Goal: Information Seeking & Learning: Learn about a topic

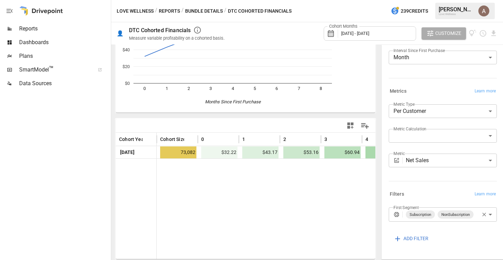
scroll to position [66, 0]
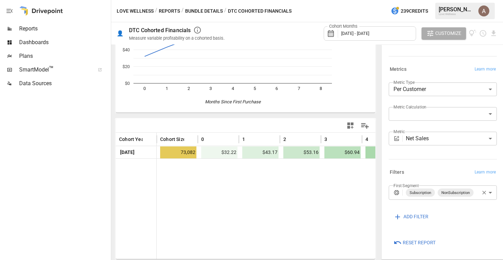
click at [424, 215] on span "ADD FILTER" at bounding box center [416, 217] width 25 height 9
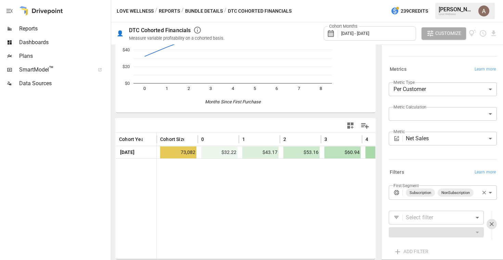
click at [453, 0] on body "**********" at bounding box center [251, 0] width 503 height 0
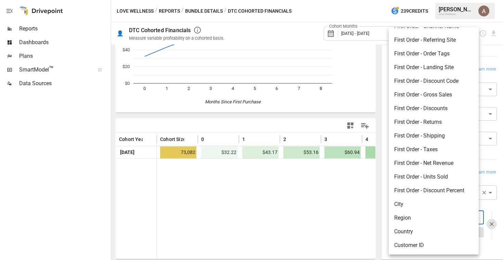
scroll to position [79, 0]
click at [487, 223] on div at bounding box center [251, 130] width 503 height 260
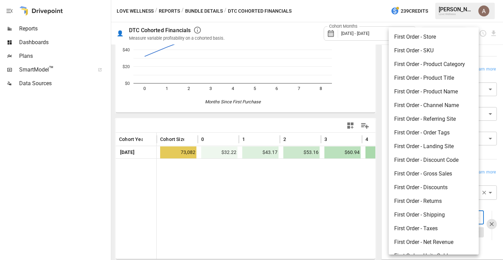
click at [472, 0] on body "**********" at bounding box center [251, 0] width 503 height 0
click at [486, 214] on div at bounding box center [251, 130] width 503 height 260
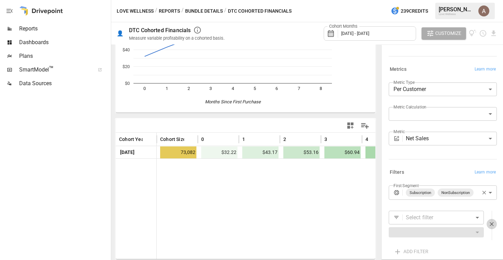
click at [490, 223] on icon "button" at bounding box center [492, 224] width 4 height 4
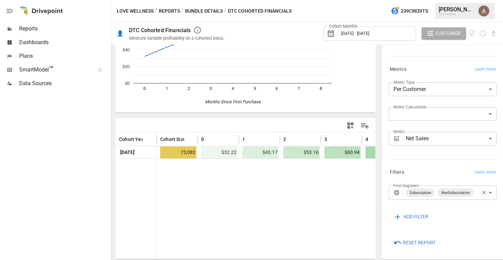
scroll to position [73, 0]
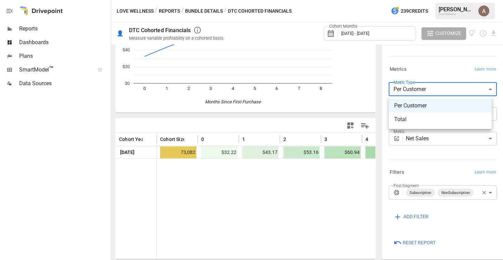
click at [446, 0] on body "**********" at bounding box center [251, 0] width 503 height 0
click at [445, 73] on div at bounding box center [251, 130] width 503 height 260
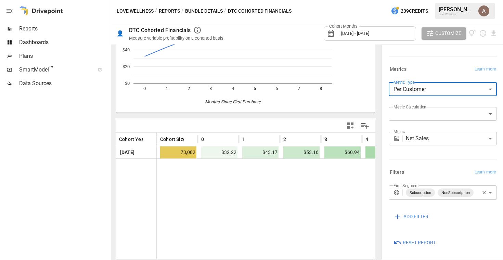
click at [440, 0] on body "**********" at bounding box center [251, 0] width 503 height 0
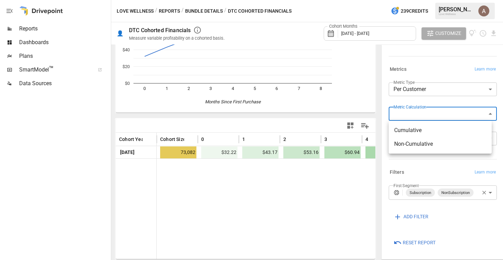
click at [444, 104] on div at bounding box center [251, 130] width 503 height 260
click at [445, 0] on body "**********" at bounding box center [251, 0] width 503 height 0
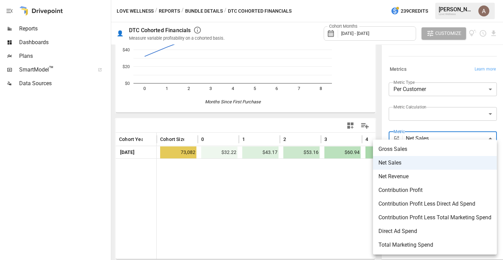
click at [440, 60] on div at bounding box center [251, 130] width 503 height 260
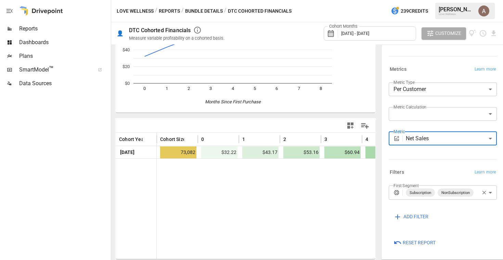
click at [174, 12] on button "Reports" at bounding box center [169, 11] width 21 height 9
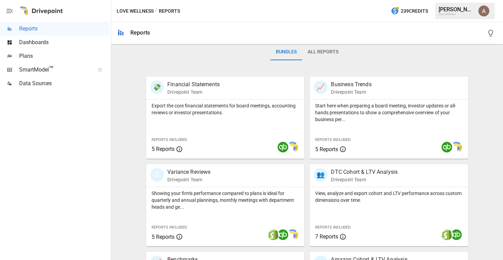
scroll to position [236, 0]
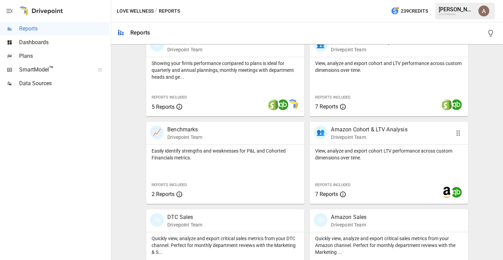
click at [402, 161] on div "View, analyze and export cohort LTV performance across custom dimensions over t…" at bounding box center [389, 174] width 158 height 59
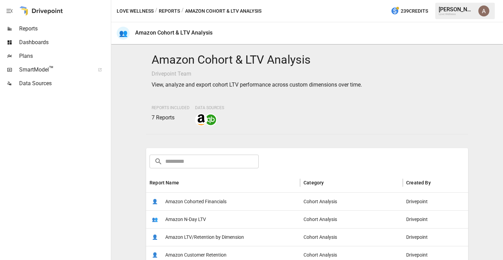
click at [172, 8] on button "Reports" at bounding box center [169, 11] width 21 height 9
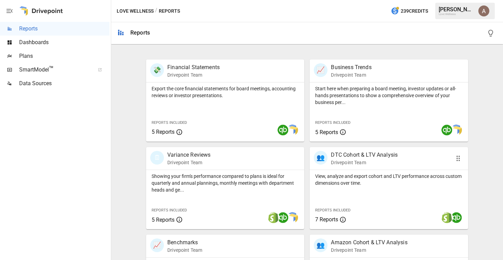
scroll to position [144, 0]
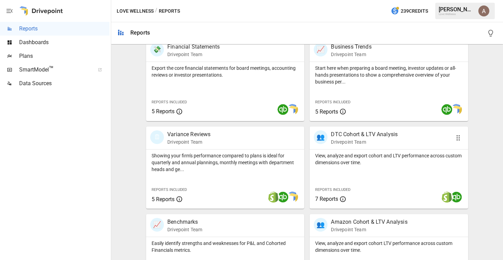
click at [362, 137] on p "DTC Cohort & LTV Analysis" at bounding box center [364, 134] width 67 height 8
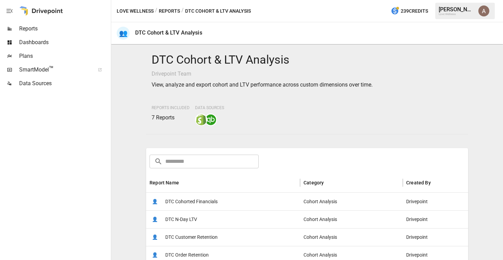
scroll to position [134, 0]
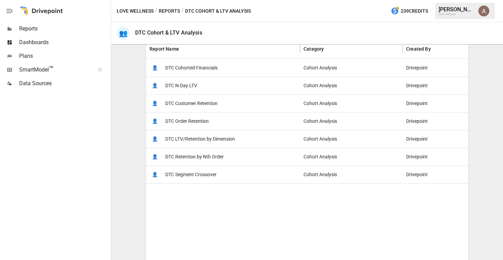
click at [362, 138] on div "Cohort Analysis" at bounding box center [351, 139] width 103 height 18
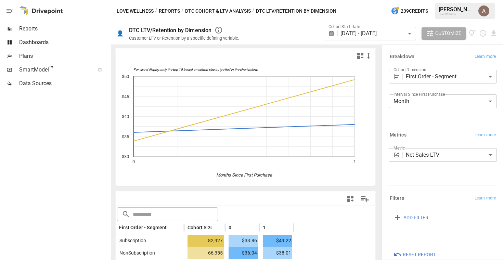
click at [239, 11] on button "DTC Cohort & LTV Analysis" at bounding box center [218, 11] width 66 height 9
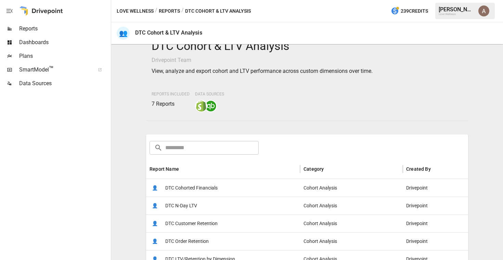
scroll to position [64, 0]
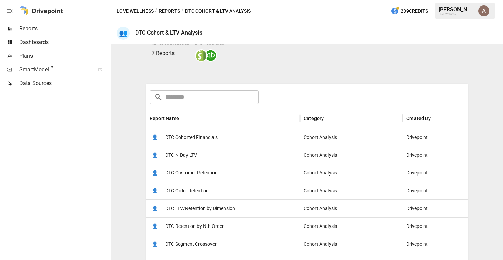
click at [185, 153] on span "DTC N-Day LTV" at bounding box center [181, 155] width 32 height 17
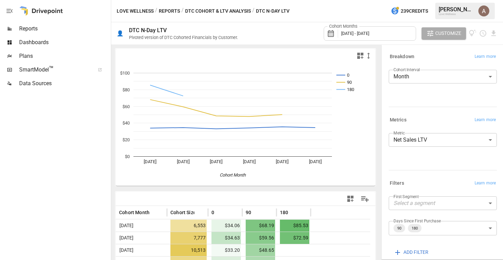
click at [232, 11] on button "DTC Cohort & LTV Analysis" at bounding box center [218, 11] width 66 height 9
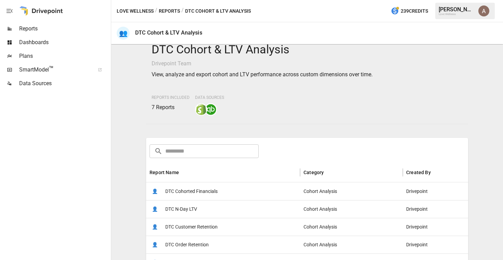
scroll to position [62, 0]
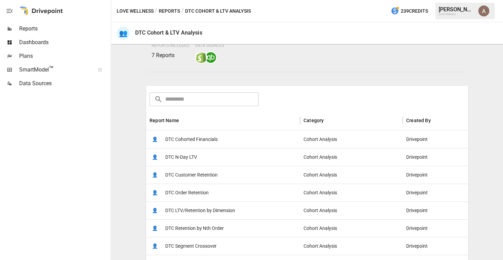
click at [217, 227] on span "DTC Retention by Nth Order" at bounding box center [194, 228] width 59 height 17
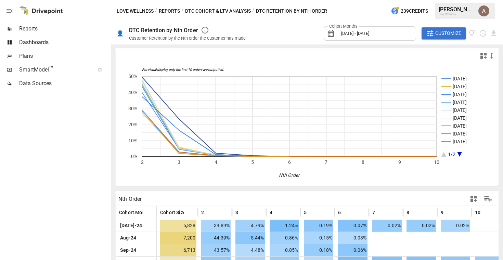
click at [208, 9] on button "DTC Cohort & LTV Analysis" at bounding box center [218, 11] width 66 height 9
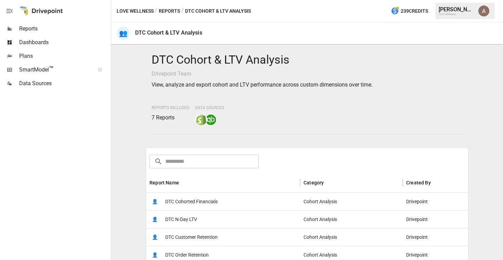
click at [167, 11] on button "Reports" at bounding box center [169, 11] width 21 height 9
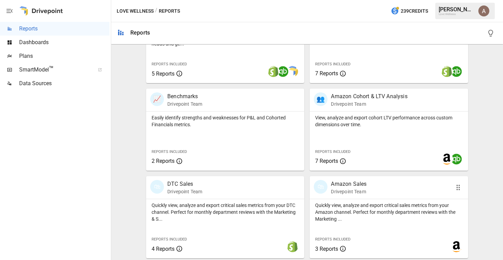
scroll to position [271, 0]
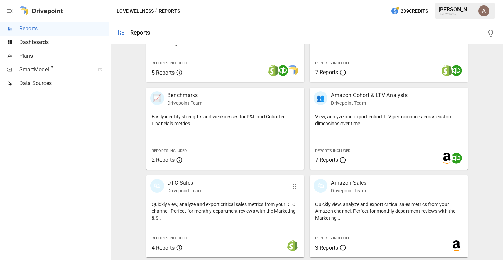
click at [195, 186] on p "DTC Sales" at bounding box center [184, 183] width 35 height 8
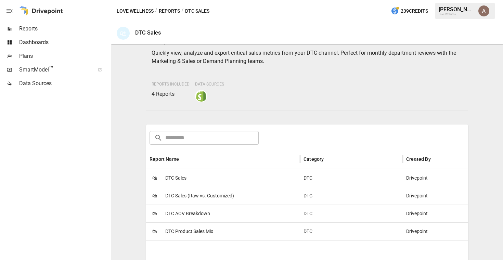
scroll to position [128, 0]
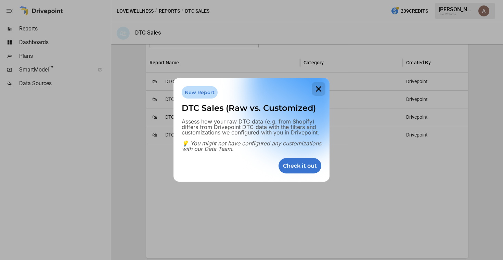
click at [317, 89] on icon at bounding box center [319, 89] width 14 height 14
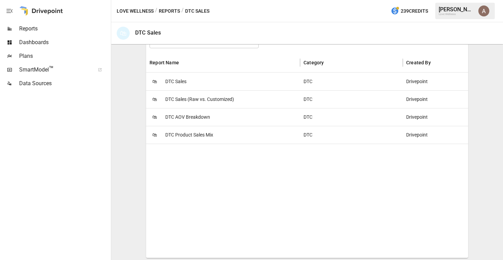
click at [189, 119] on span "DTC AOV Breakdown" at bounding box center [187, 117] width 45 height 17
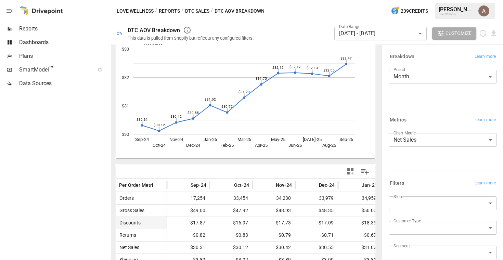
scroll to position [73, 0]
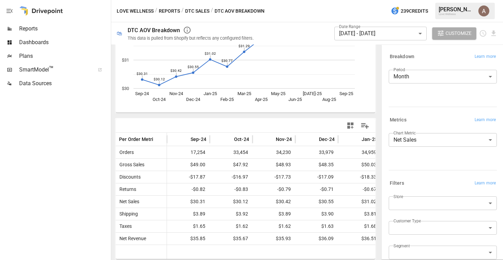
click at [200, 11] on button "DTC Sales" at bounding box center [197, 11] width 24 height 9
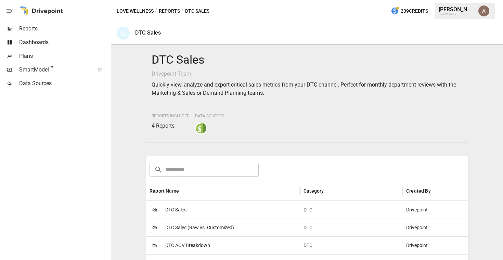
scroll to position [63, 0]
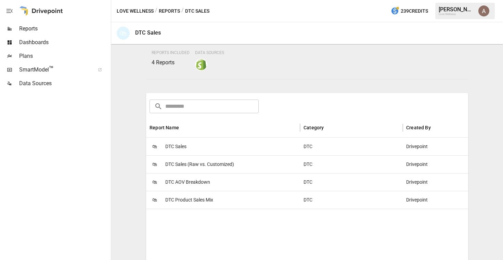
click at [249, 198] on div "🛍 DTC Product Sales Mix" at bounding box center [223, 200] width 154 height 18
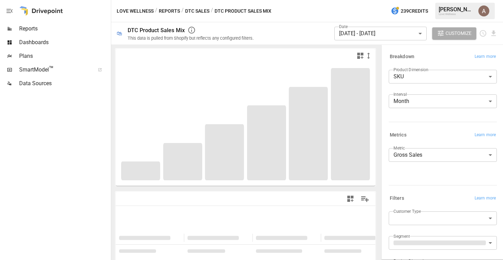
click at [423, 0] on body "**********" at bounding box center [251, 0] width 503 height 0
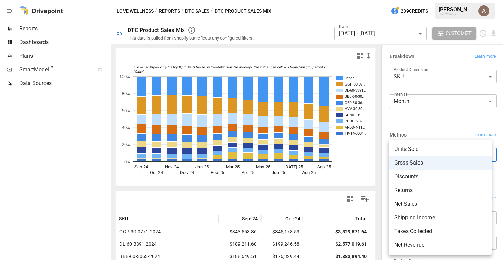
click at [422, 161] on span "Gross Sales" at bounding box center [440, 163] width 92 height 8
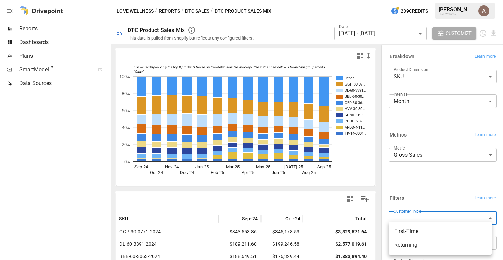
click at [465, 0] on body "Reports Dashboards Plans SmartModel ™ Data Sources Love Wellness / Reports / DT…" at bounding box center [251, 0] width 503 height 0
click at [454, 205] on div at bounding box center [251, 130] width 503 height 260
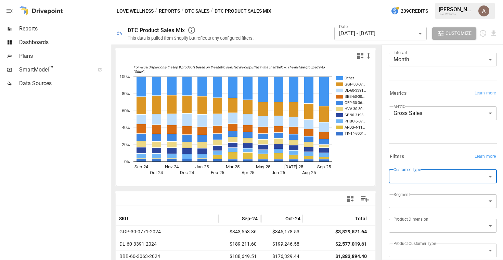
scroll to position [60, 0]
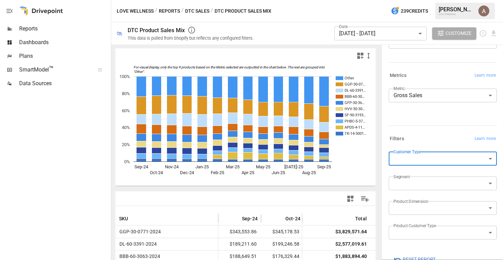
click at [455, 0] on body "Reports Dashboards Plans SmartModel ™ Data Sources Love Wellness / Reports / DT…" at bounding box center [251, 0] width 503 height 0
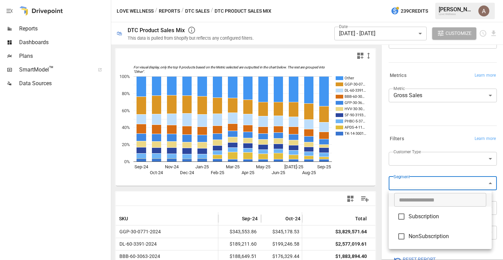
click at [454, 175] on div at bounding box center [251, 130] width 503 height 260
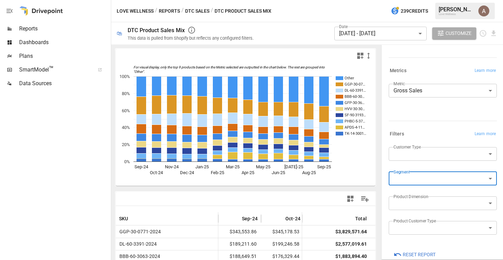
scroll to position [76, 0]
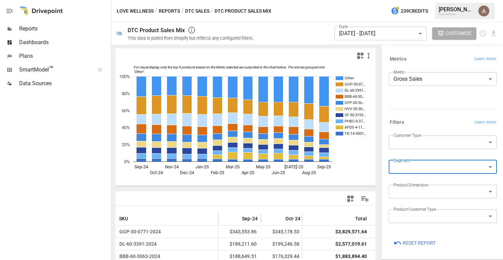
click at [451, 0] on body "Reports Dashboards Plans SmartModel ™ Data Sources Love Wellness / Reports / DT…" at bounding box center [251, 0] width 503 height 0
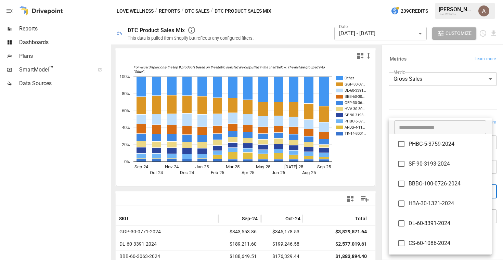
click at [447, 102] on div at bounding box center [251, 130] width 503 height 260
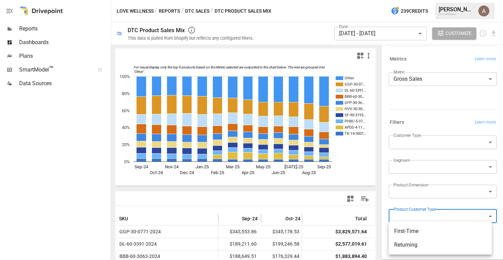
click at [453, 0] on body "Reports Dashboards Plans SmartModel ™ Data Sources Love Wellness / Reports / DT…" at bounding box center [251, 0] width 503 height 0
click at [456, 197] on div at bounding box center [251, 130] width 503 height 260
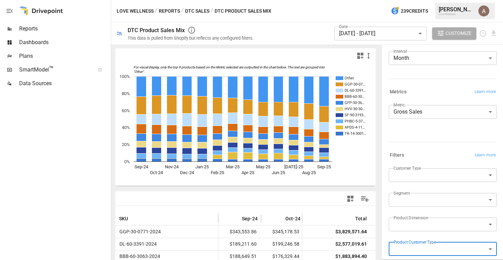
scroll to position [0, 0]
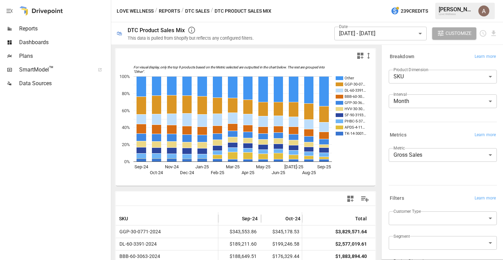
click at [455, 0] on body "Reports Dashboards Plans SmartModel ™ Data Sources Love Wellness / Reports / DT…" at bounding box center [251, 0] width 503 height 0
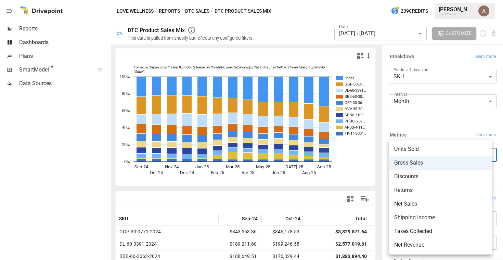
click at [455, 165] on span "Gross Sales" at bounding box center [440, 163] width 92 height 8
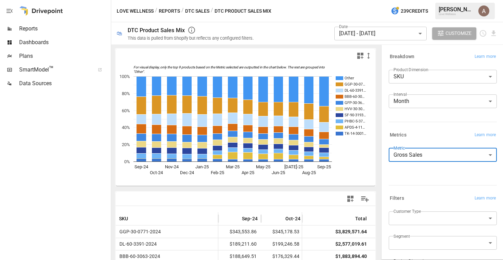
click at [428, 0] on body "Reports Dashboards Plans SmartModel ™ Data Sources Love Wellness / Reports / DT…" at bounding box center [251, 0] width 503 height 0
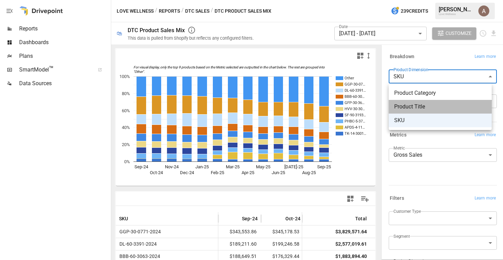
click at [432, 108] on span "Product Title" at bounding box center [440, 107] width 92 height 8
type input "**********"
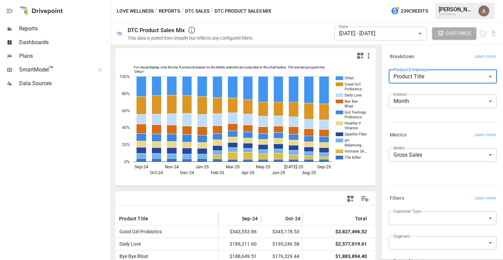
click at [429, 0] on body "Reports Dashboards Plans SmartModel ™ Data Sources Love Wellness / Reports / DT…" at bounding box center [251, 0] width 503 height 0
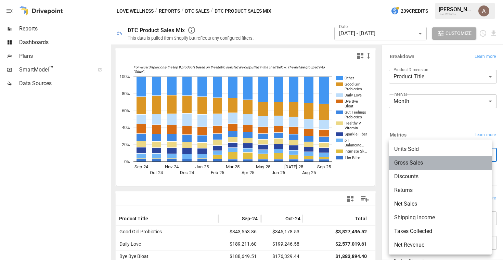
click at [429, 158] on li "Gross Sales" at bounding box center [440, 163] width 103 height 14
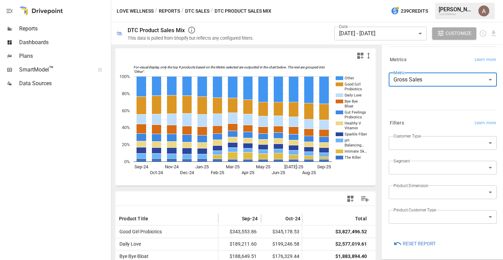
scroll to position [76, 0]
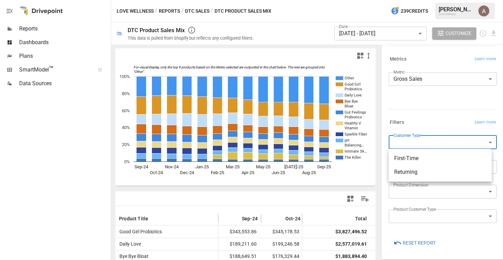
click at [435, 0] on body "Reports Dashboards Plans SmartModel ™ Data Sources Love Wellness / Reports / DT…" at bounding box center [251, 0] width 503 height 0
click at [431, 116] on div at bounding box center [251, 130] width 503 height 260
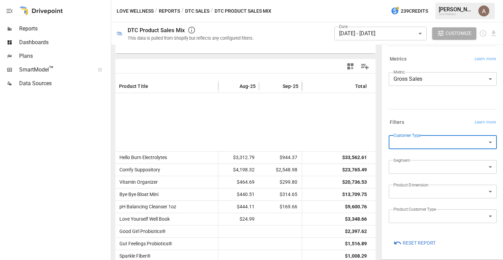
scroll to position [374, 478]
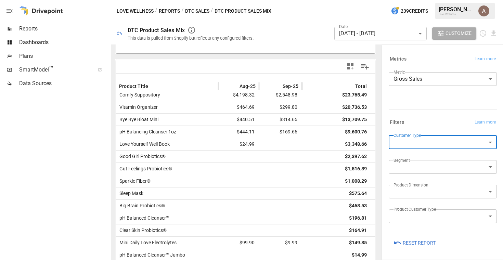
click at [202, 9] on button "DTC Sales" at bounding box center [197, 11] width 24 height 9
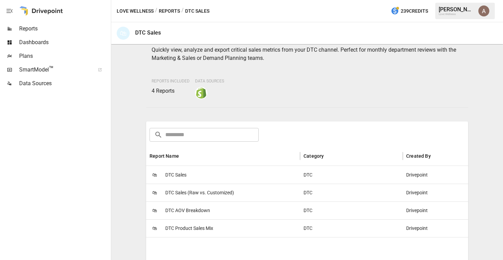
scroll to position [129, 0]
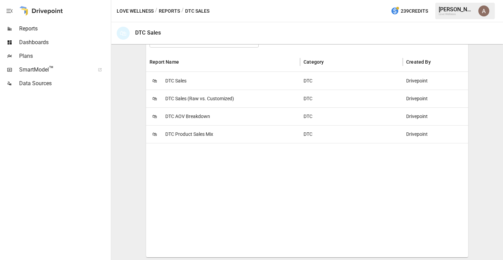
click at [48, 28] on span "Reports" at bounding box center [64, 29] width 90 height 8
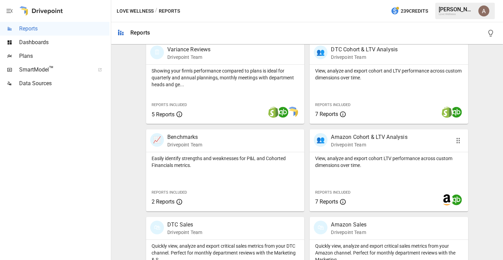
scroll to position [47, 0]
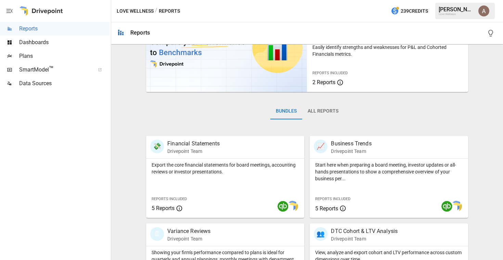
click at [329, 111] on button "All Reports" at bounding box center [323, 111] width 42 height 16
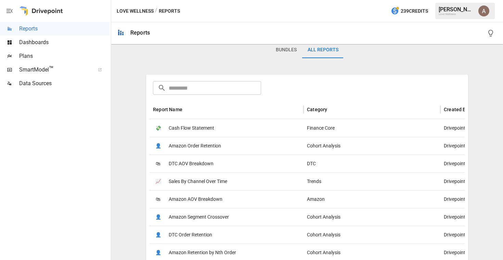
scroll to position [167, 0]
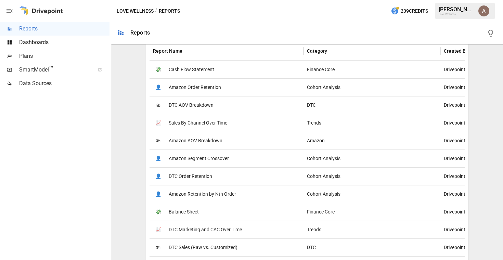
click at [188, 176] on span "DTC Order Retention" at bounding box center [190, 176] width 43 height 17
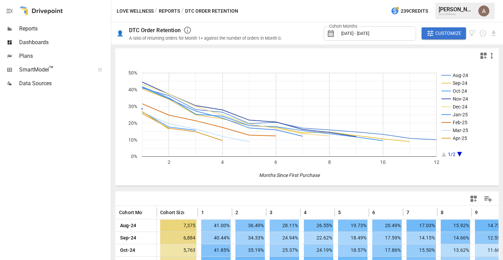
click at [173, 13] on button "Reports" at bounding box center [169, 11] width 21 height 9
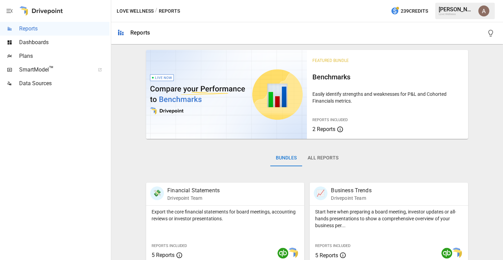
click at [327, 156] on button "All Reports" at bounding box center [323, 158] width 42 height 16
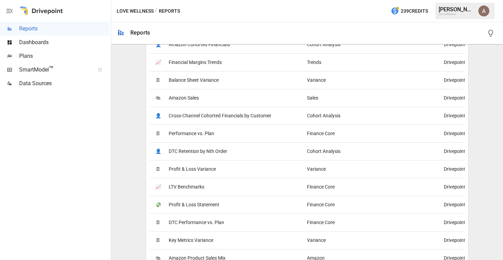
scroll to position [499, 0]
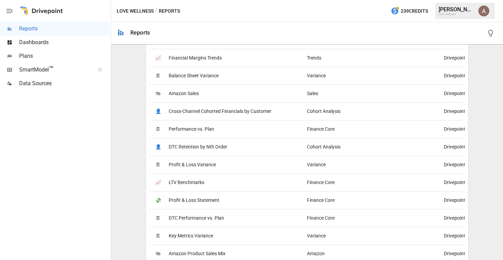
click at [281, 182] on div "📈 LTV Benchmarks" at bounding box center [227, 183] width 154 height 18
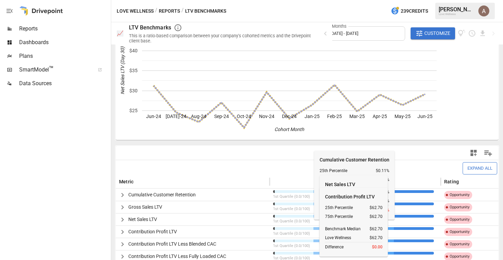
scroll to position [95, 0]
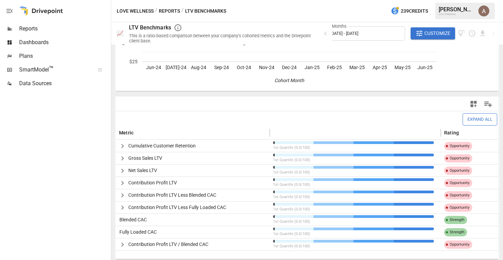
click at [123, 210] on icon "button" at bounding box center [122, 208] width 8 height 8
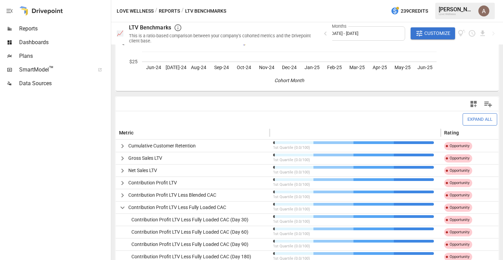
click at [123, 210] on icon "button" at bounding box center [122, 208] width 8 height 8
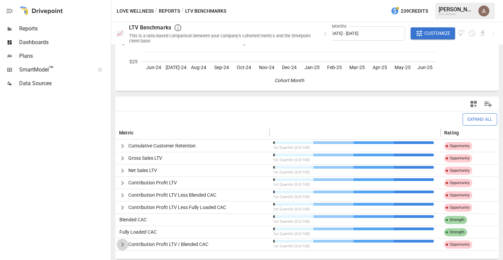
click at [127, 243] on button "button" at bounding box center [123, 245] width 12 height 12
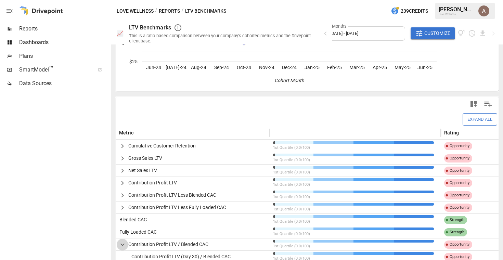
click at [127, 243] on button "button" at bounding box center [123, 245] width 12 height 12
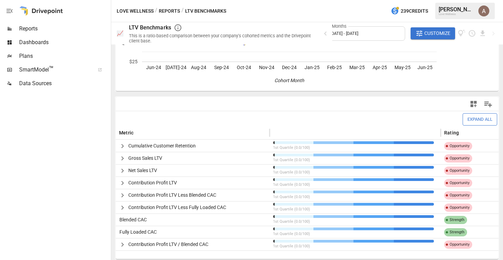
click at [122, 144] on icon "button" at bounding box center [122, 146] width 2 height 4
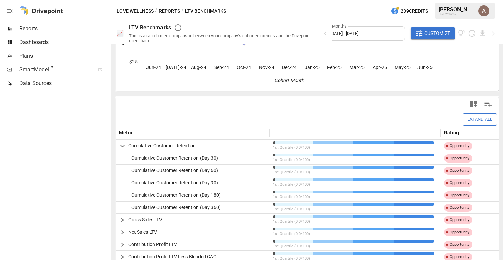
click at [121, 144] on icon "button" at bounding box center [122, 146] width 8 height 8
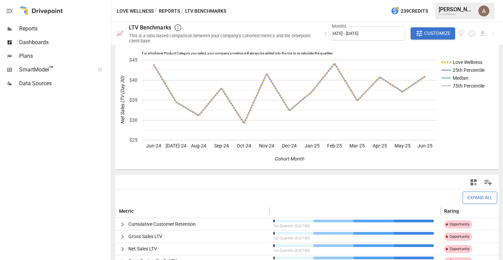
scroll to position [0, 0]
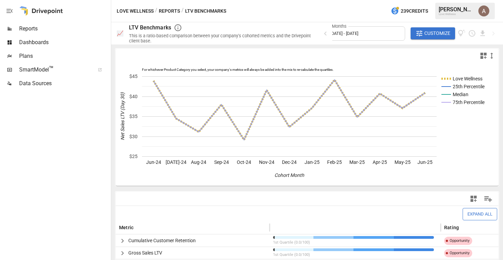
click at [161, 9] on button "Reports" at bounding box center [169, 11] width 21 height 9
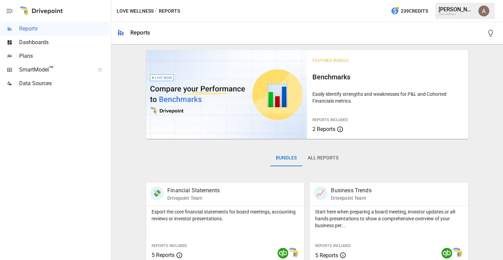
click at [333, 157] on button "All Reports" at bounding box center [323, 158] width 42 height 16
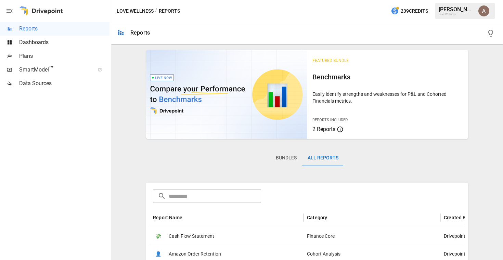
click at [236, 199] on input "text" at bounding box center [215, 196] width 92 height 14
